Goal: Information Seeking & Learning: Learn about a topic

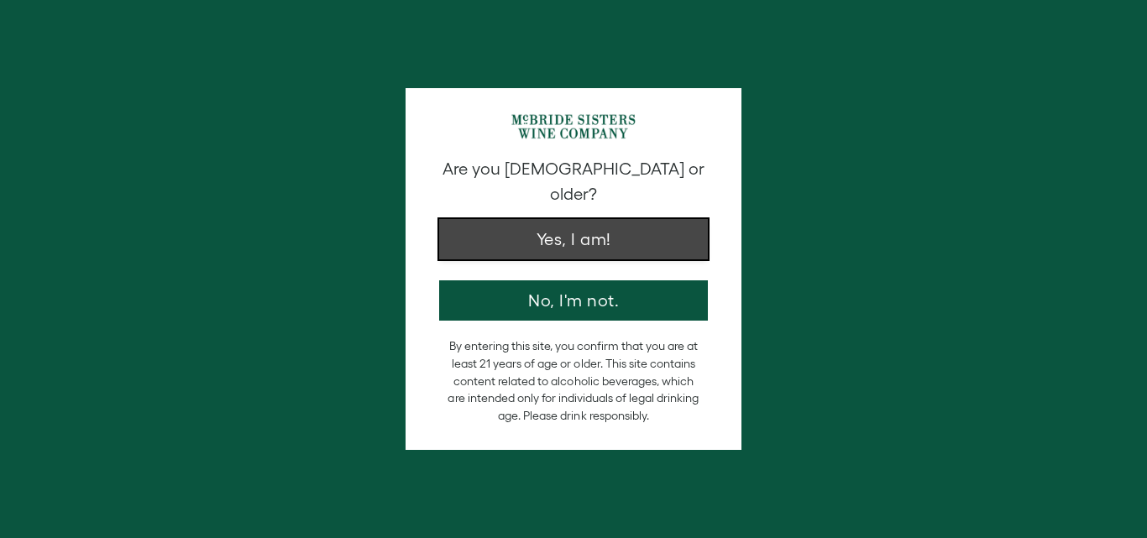
click at [626, 219] on button "Yes, I am!" at bounding box center [573, 239] width 269 height 40
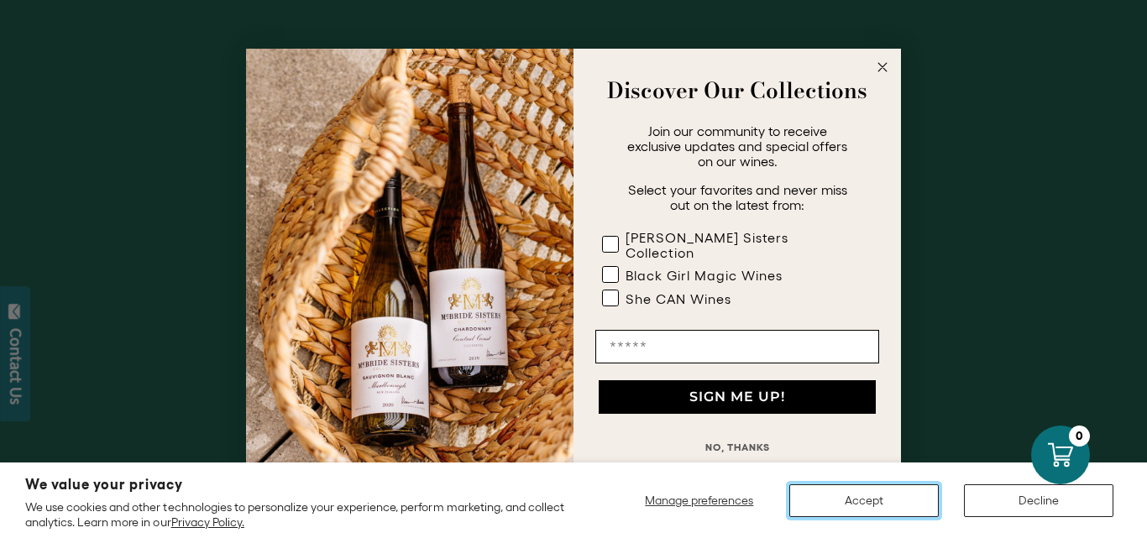
click at [858, 501] on button "Accept" at bounding box center [865, 501] width 150 height 33
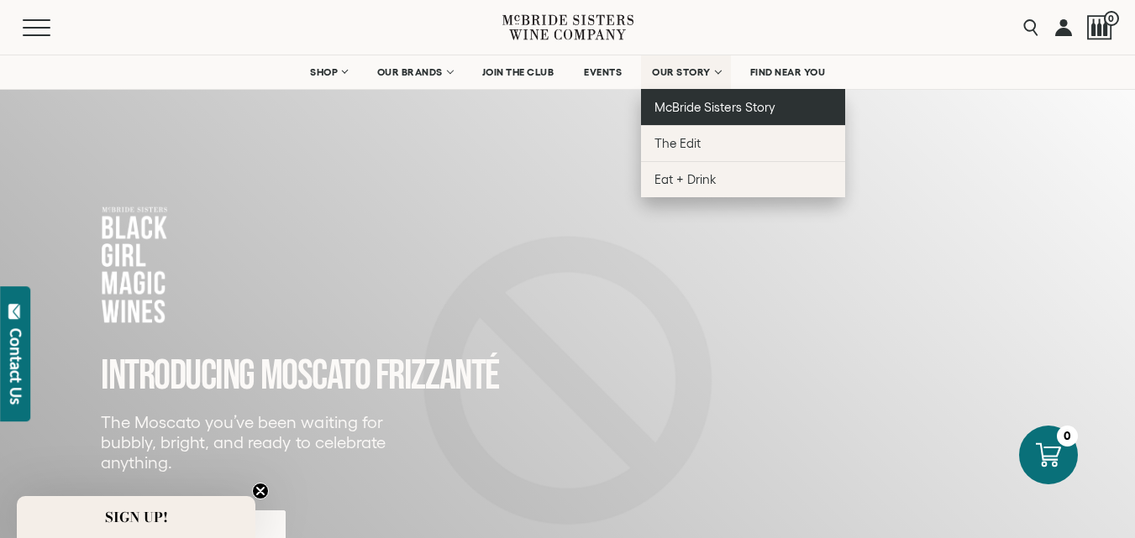
click at [709, 119] on link "McBride Sisters Story" at bounding box center [743, 107] width 204 height 36
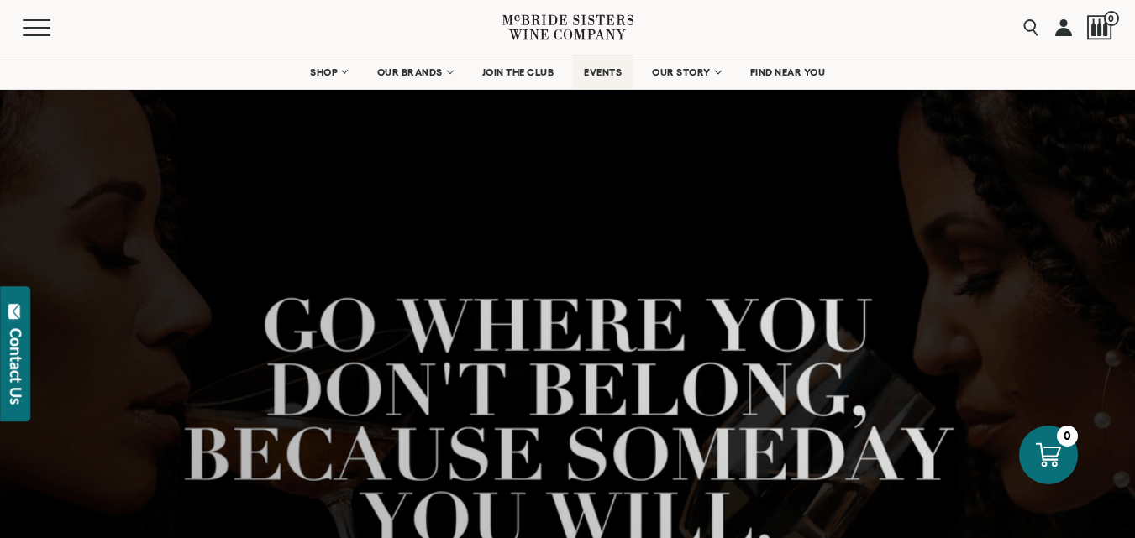
click at [610, 71] on span "EVENTS" at bounding box center [603, 72] width 38 height 12
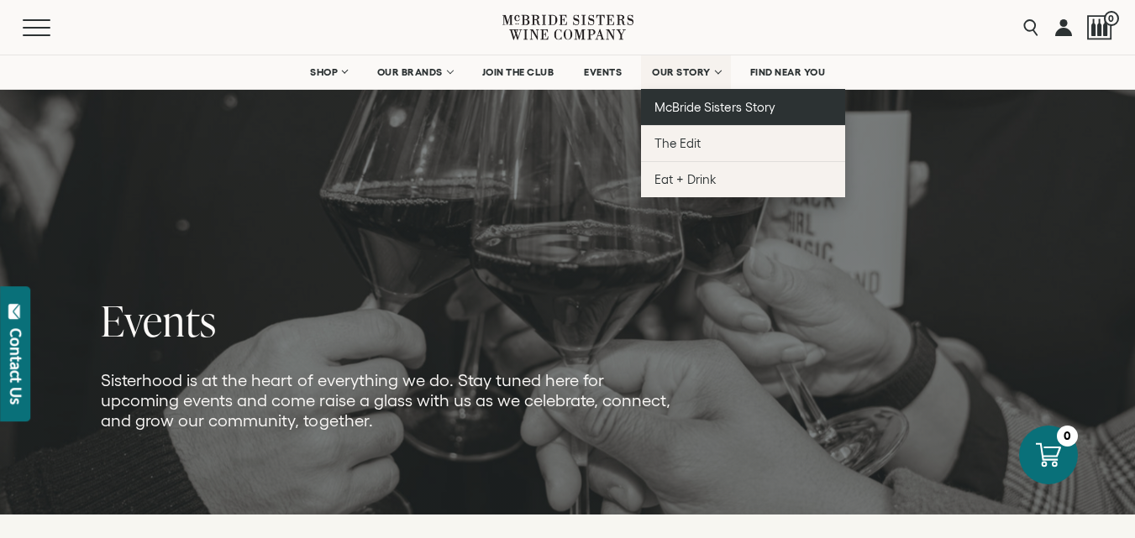
click at [706, 110] on span "McBride Sisters Story" at bounding box center [714, 107] width 120 height 14
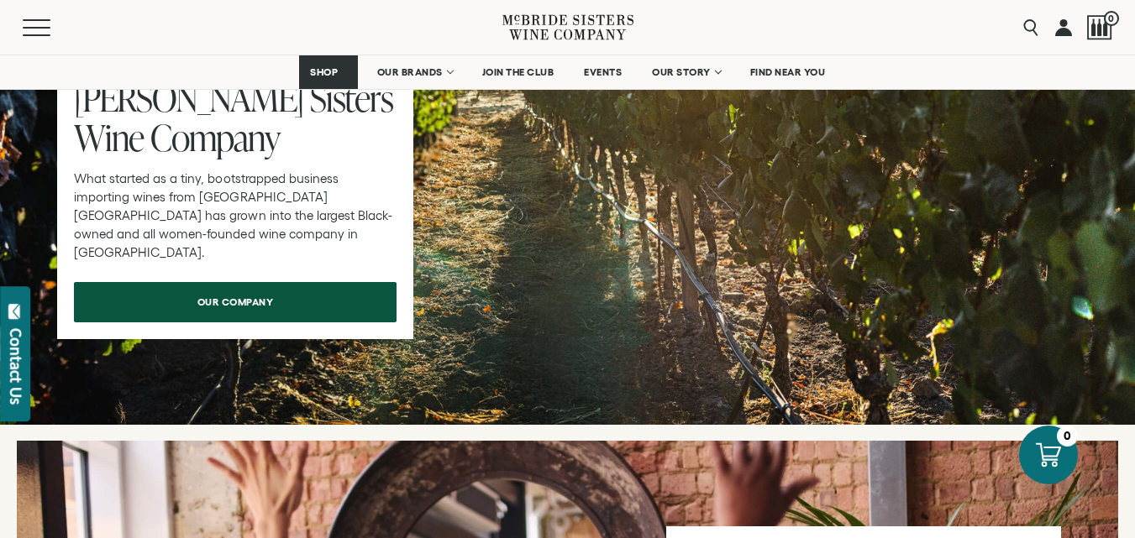
scroll to position [5375, 0]
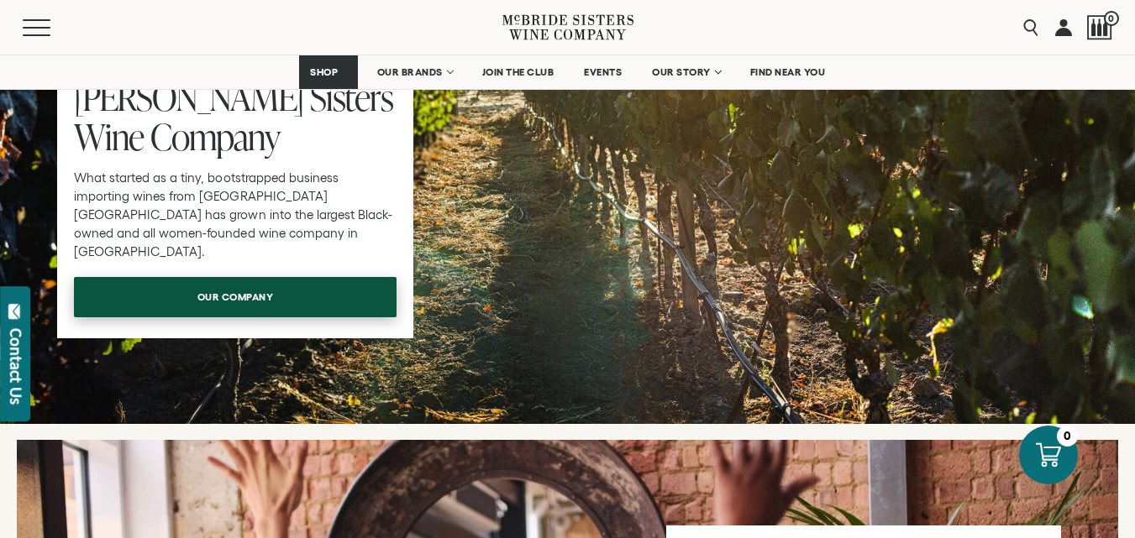
click at [249, 281] on span "our company" at bounding box center [235, 297] width 135 height 33
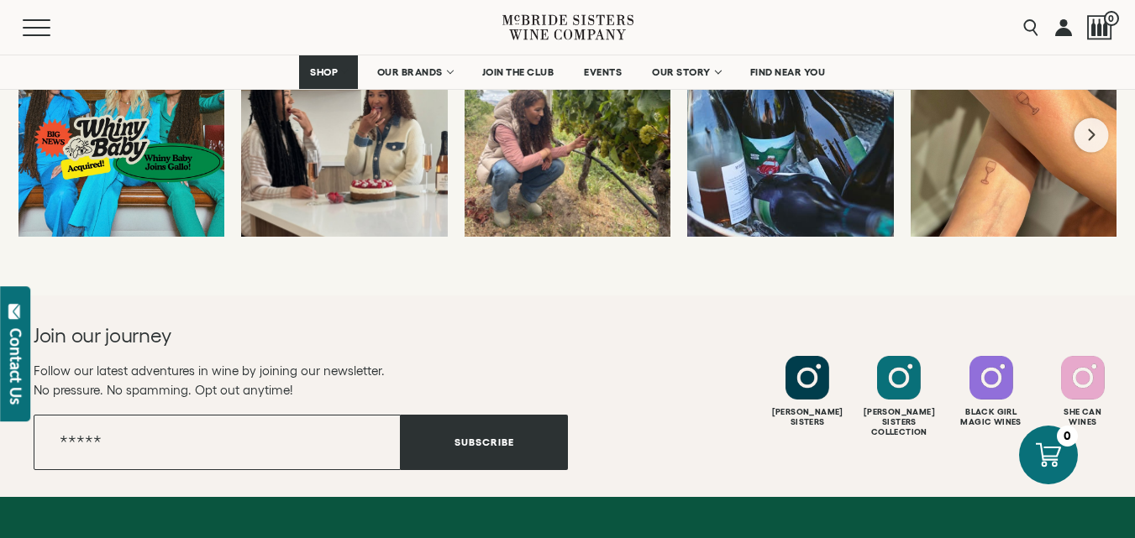
scroll to position [6803, 0]
